Goal: Task Accomplishment & Management: Use online tool/utility

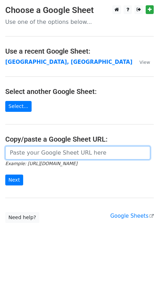
click at [46, 151] on input "url" at bounding box center [77, 152] width 145 height 13
paste input "https://docs.google.com/spreadsheets/d/1VV8DuClmJ5auXL7SctenfIfykF_SlFQrcLPEN-a…"
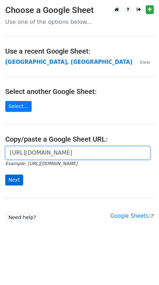
type input "https://docs.google.com/spreadsheets/d/1VV8DuClmJ5auXL7SctenfIfykF_SlFQrcLPEN-a…"
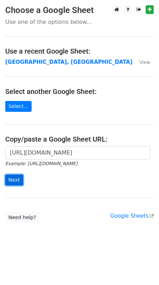
scroll to position [0, 0]
click at [12, 179] on input "Next" at bounding box center [14, 179] width 18 height 11
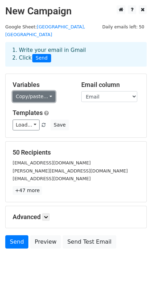
click at [46, 91] on link "Copy/paste..." at bounding box center [34, 96] width 43 height 11
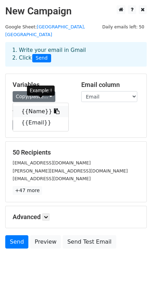
click at [54, 108] on icon at bounding box center [57, 111] width 6 height 6
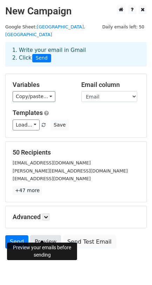
click at [52, 237] on link "Preview" at bounding box center [45, 241] width 31 height 13
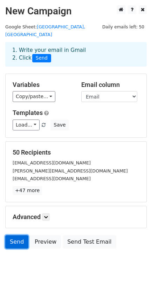
click at [17, 235] on link "Send" at bounding box center [16, 241] width 23 height 13
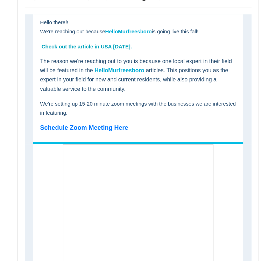
scroll to position [117, 0]
